Goal: Find contact information

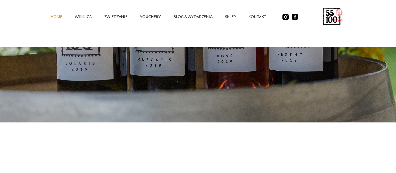
scroll to position [178, 0]
click at [248, 26] on link "kontakt" at bounding box center [263, 16] width 30 height 19
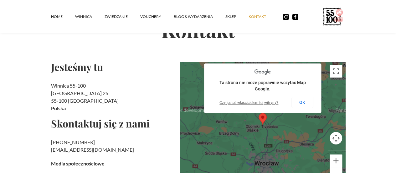
scroll to position [53, 0]
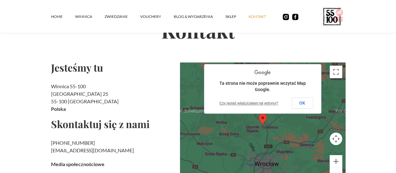
click at [61, 102] on h2 "Winnica 55-100 [STREET_ADDRESS]" at bounding box center [113, 97] width 124 height 30
click at [127, 119] on h2 "Skontaktuj się z nami" at bounding box center [113, 124] width 124 height 10
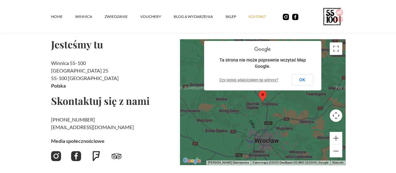
scroll to position [76, 0]
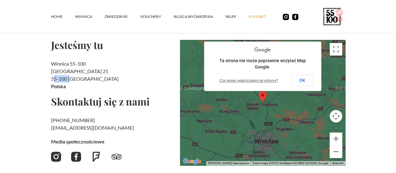
drag, startPoint x: 29, startPoint y: 78, endPoint x: 46, endPoint y: 79, distance: 17.3
click at [51, 79] on h2 "Winnica 55-100 [STREET_ADDRESS]" at bounding box center [113, 75] width 124 height 30
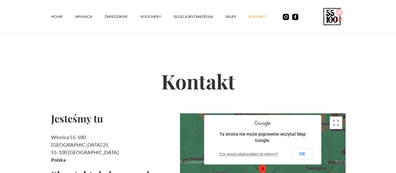
scroll to position [0, 0]
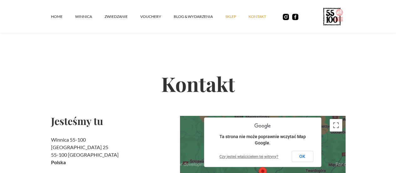
click at [225, 22] on link "SKLEP" at bounding box center [236, 16] width 23 height 19
